Goal: Information Seeking & Learning: Check status

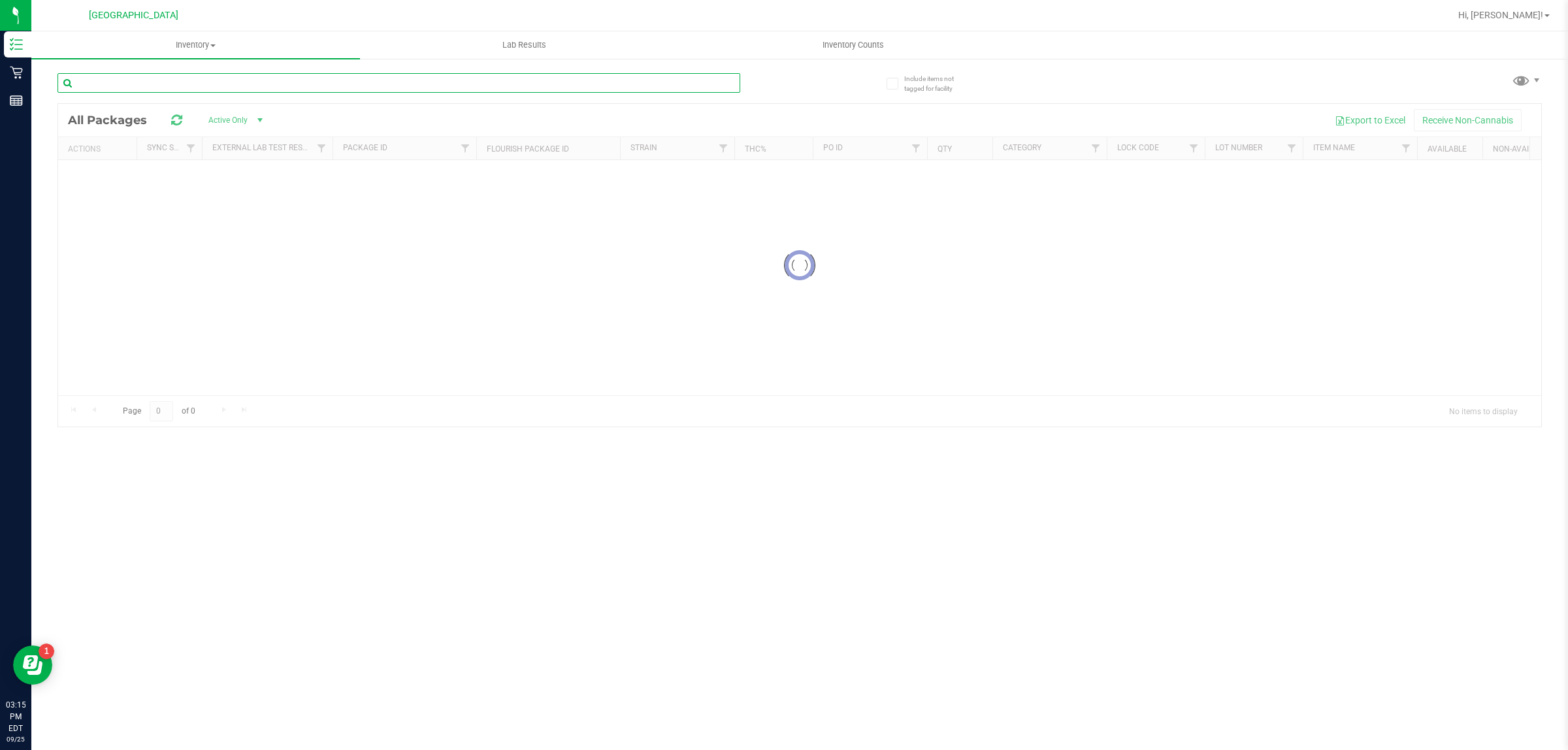
click at [416, 82] on input "text" at bounding box center [399, 83] width 683 height 20
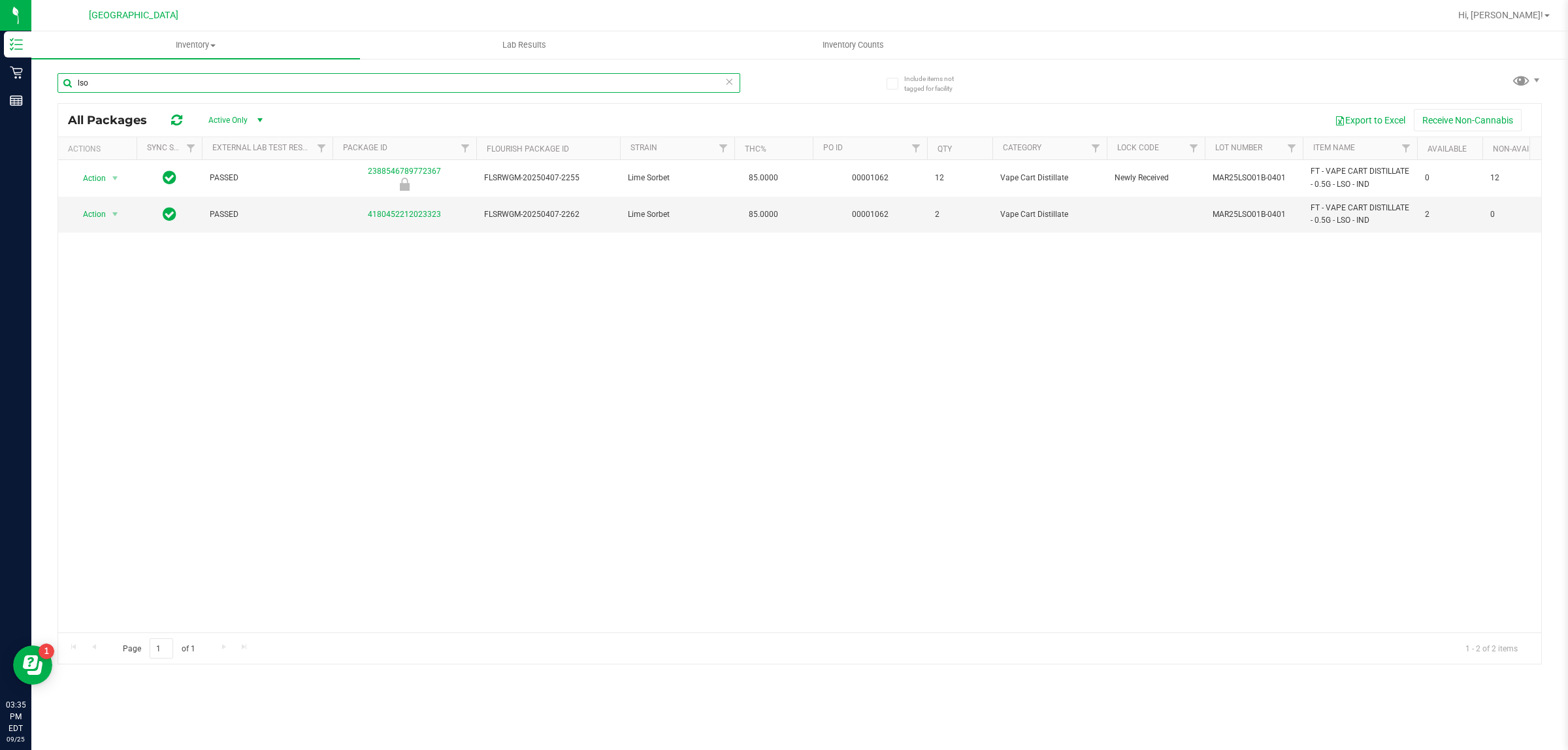
click at [125, 83] on input "lso" at bounding box center [399, 83] width 683 height 20
type input "l"
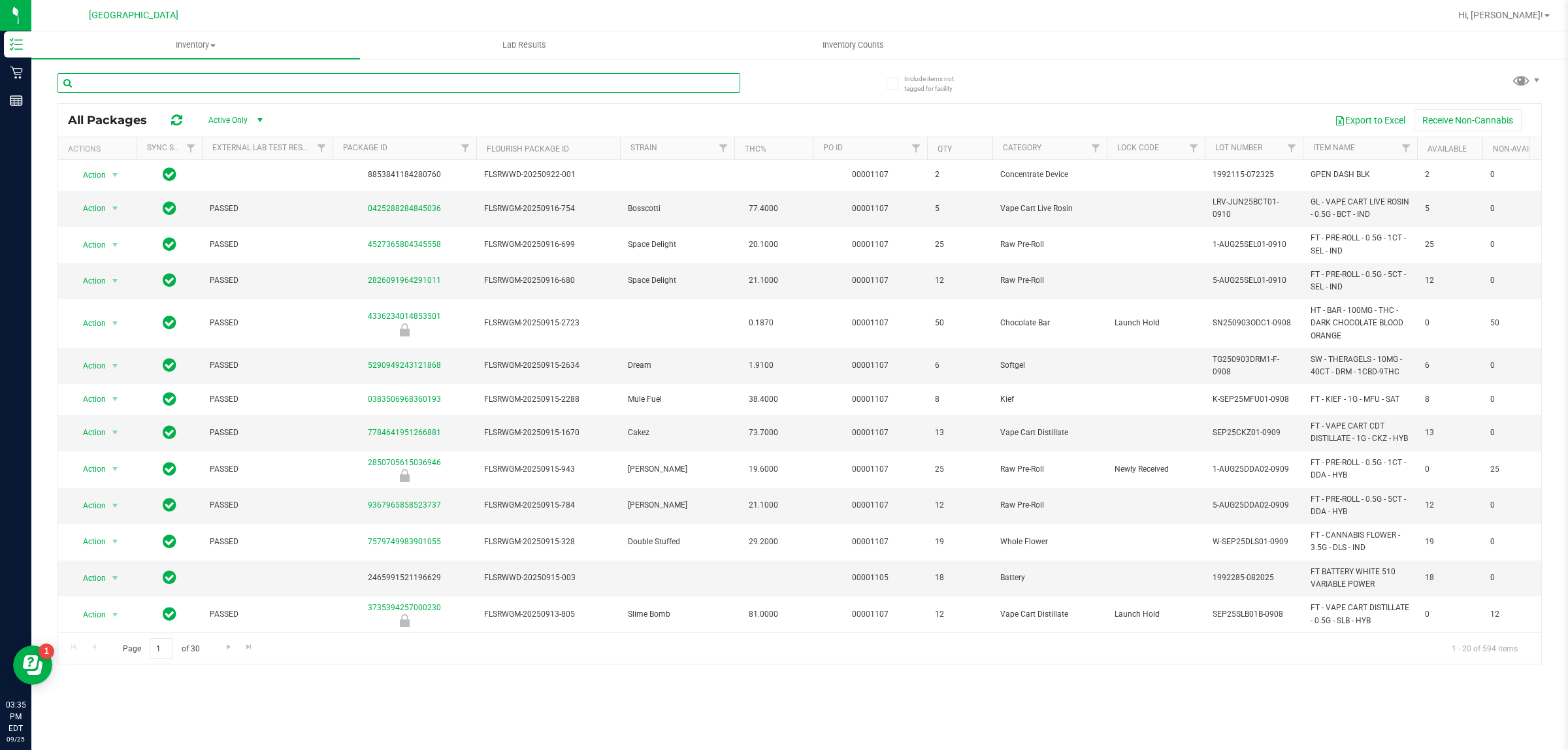
click at [464, 75] on input "text" at bounding box center [399, 83] width 683 height 20
